Goal: Navigation & Orientation: Find specific page/section

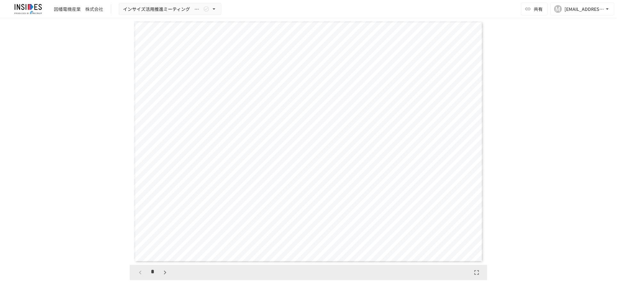
scroll to position [1400, 0]
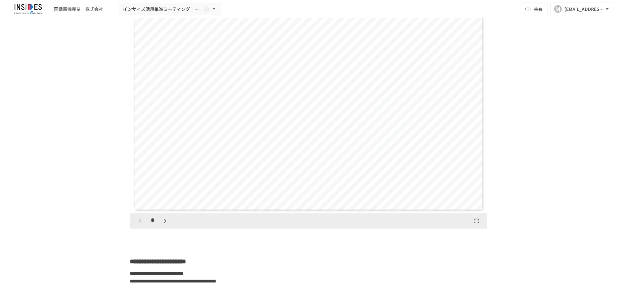
click at [161, 225] on icon "button" at bounding box center [165, 221] width 8 height 8
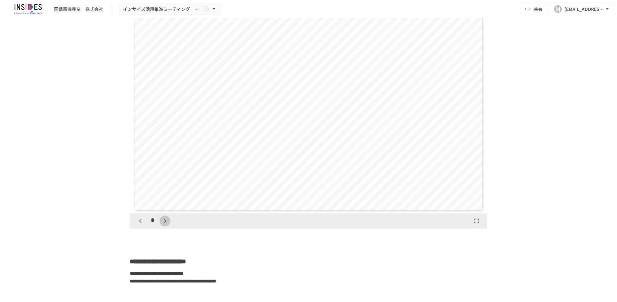
click at [161, 225] on icon "button" at bounding box center [165, 221] width 8 height 8
click at [161, 227] on div "*" at bounding box center [153, 221] width 36 height 11
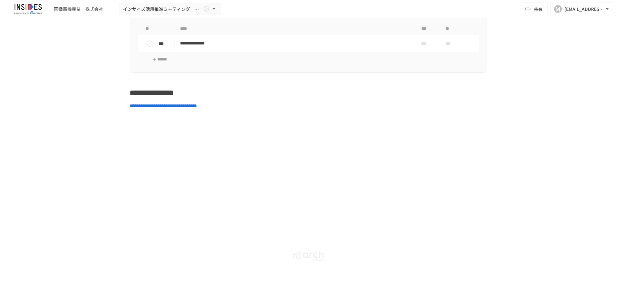
scroll to position [2739, 0]
